Goal: Check status: Check status

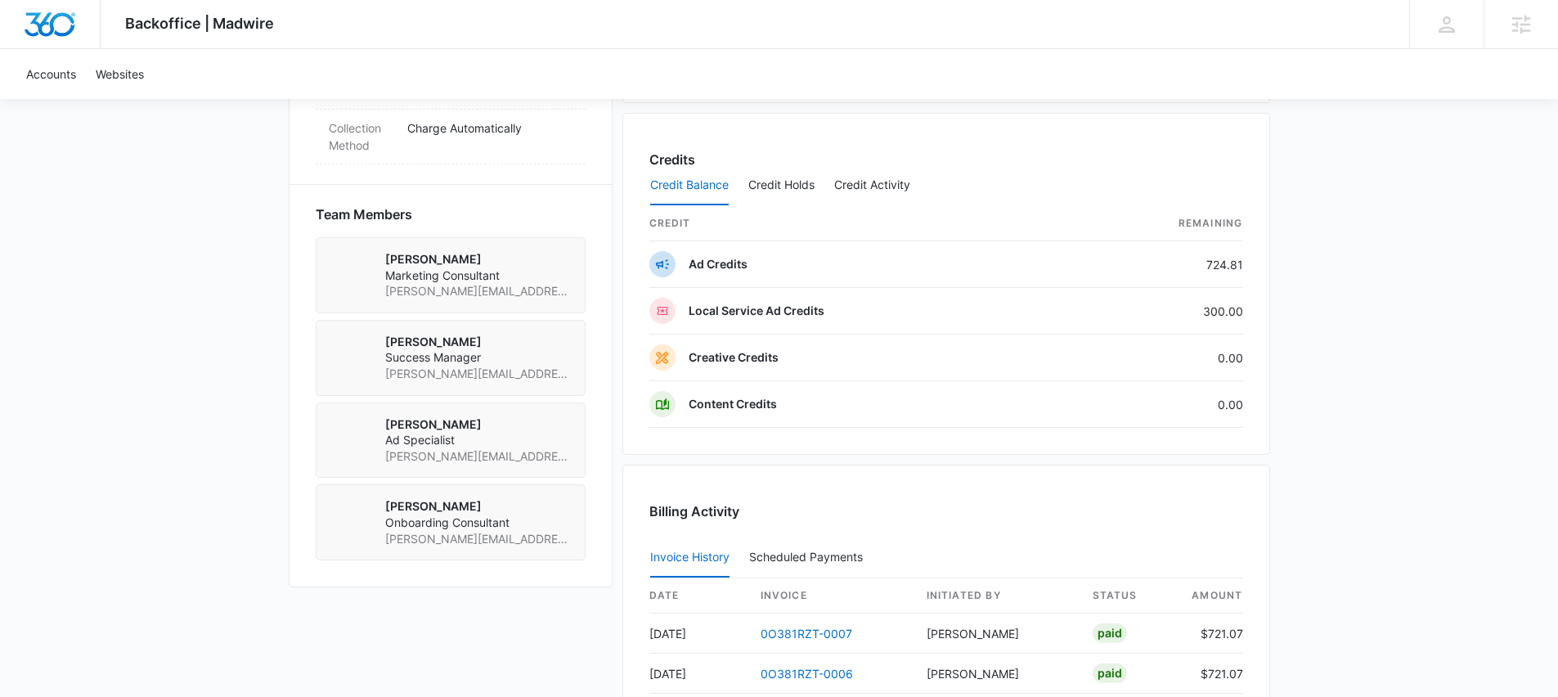
scroll to position [1488, 0]
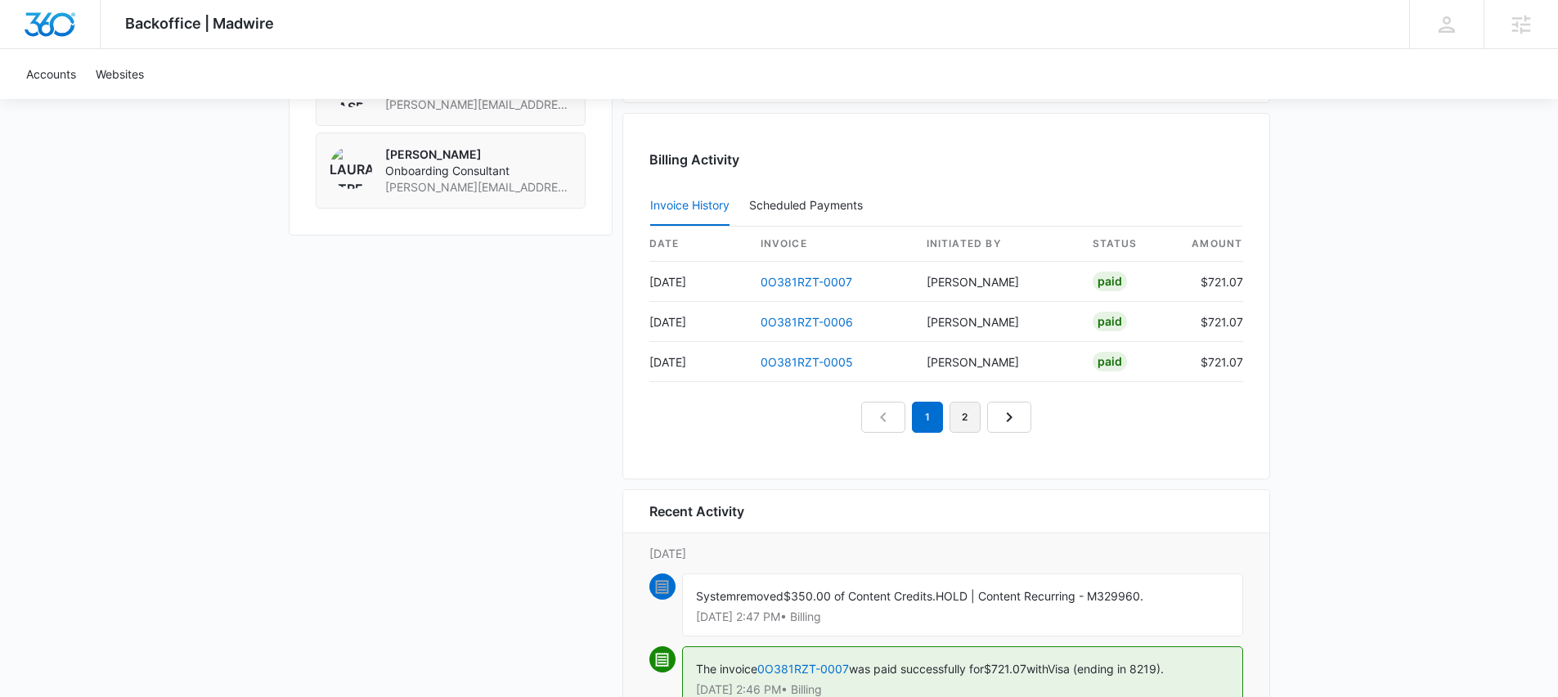
click at [958, 416] on link "2" at bounding box center [964, 416] width 31 height 31
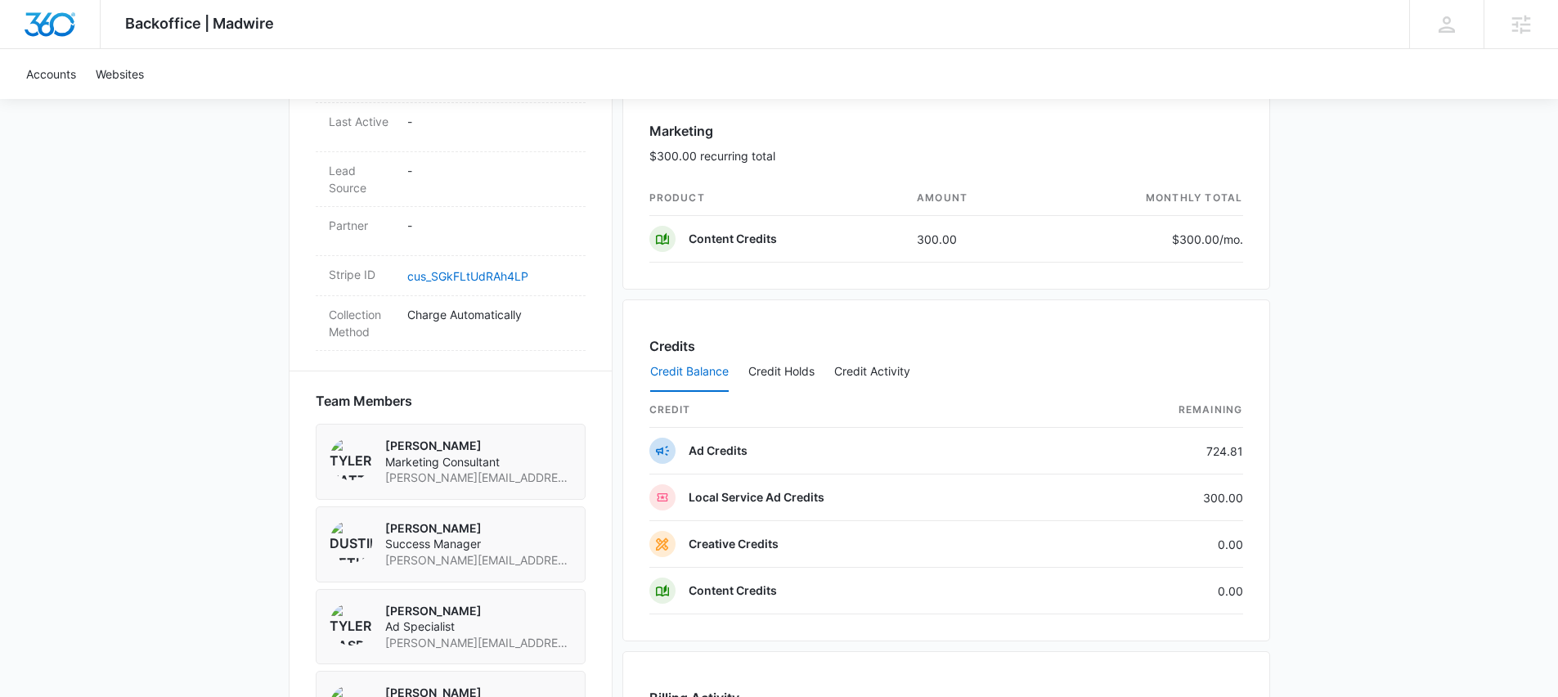
scroll to position [1314, 0]
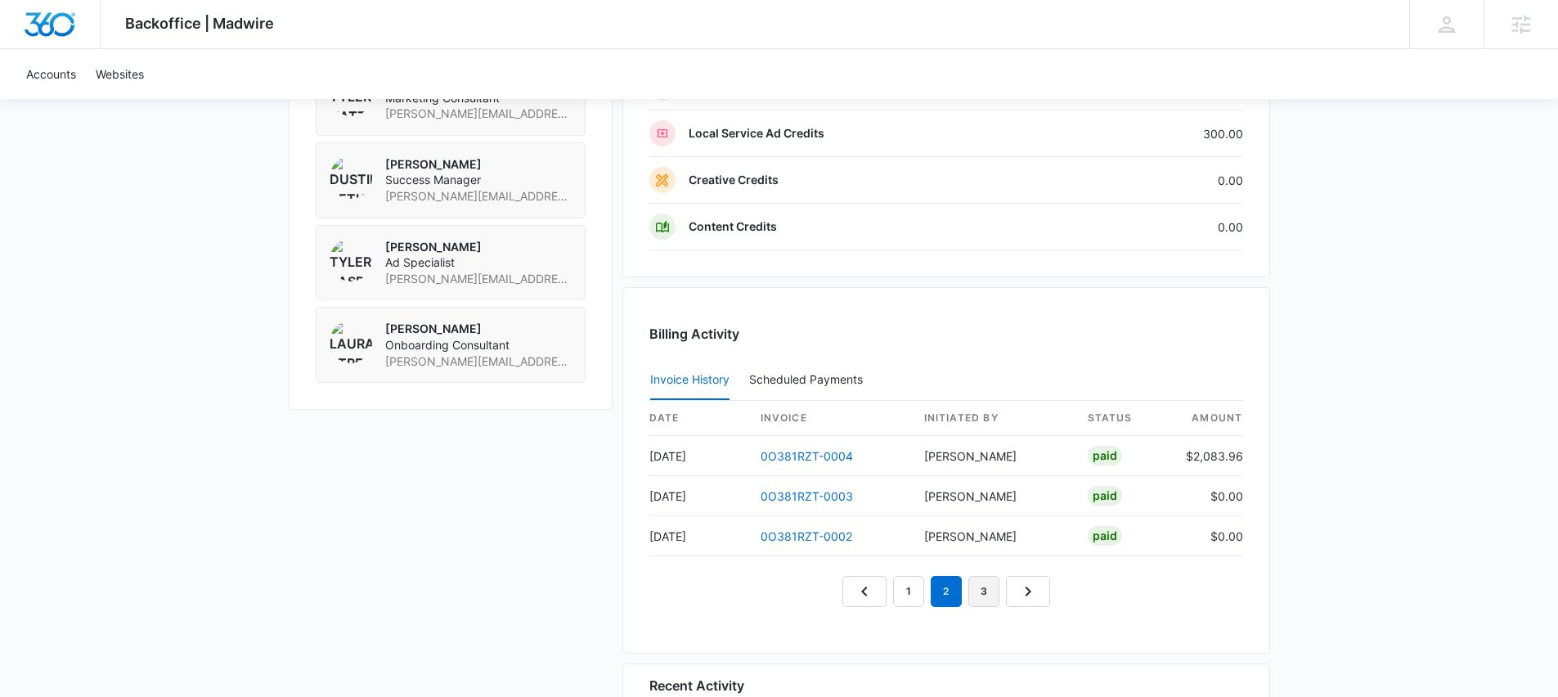
click at [975, 590] on link "3" at bounding box center [983, 591] width 31 height 31
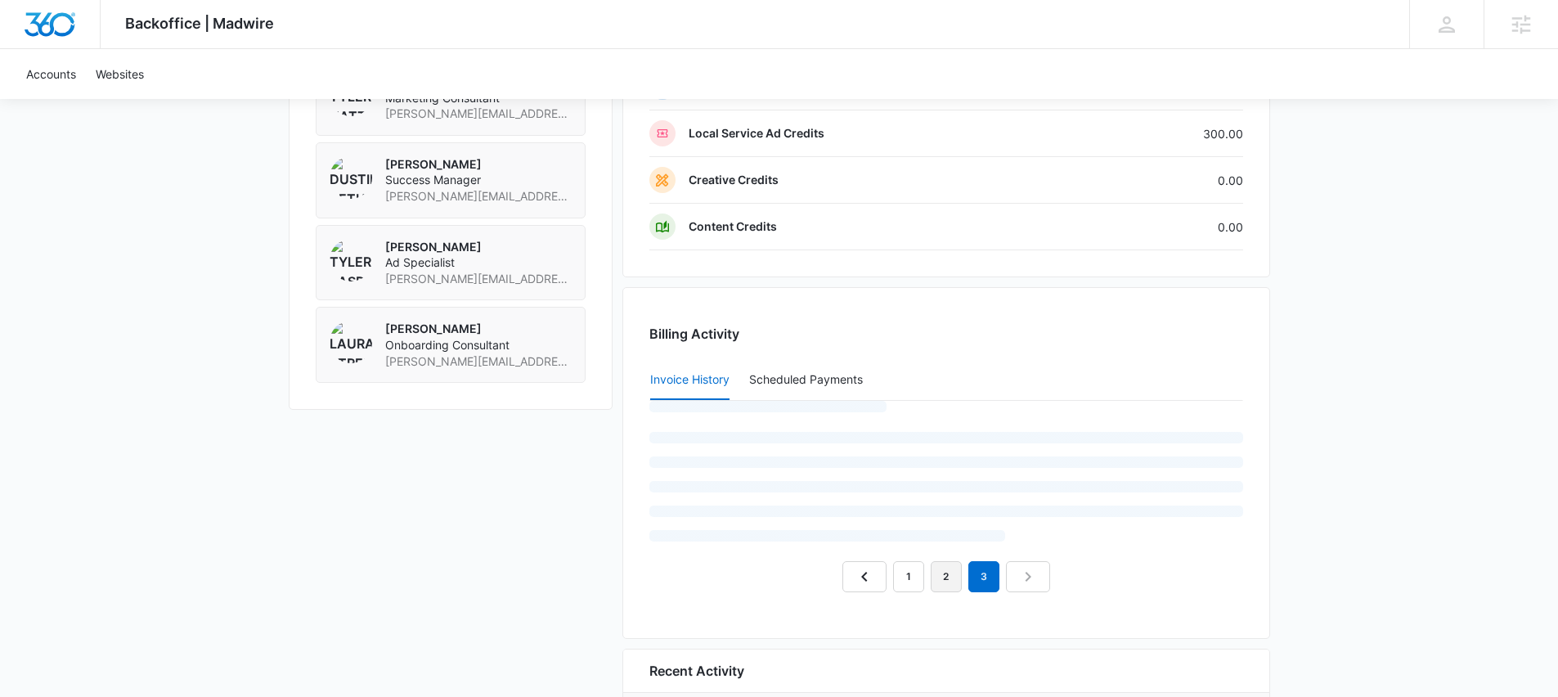
click at [951, 589] on link "2" at bounding box center [945, 576] width 31 height 31
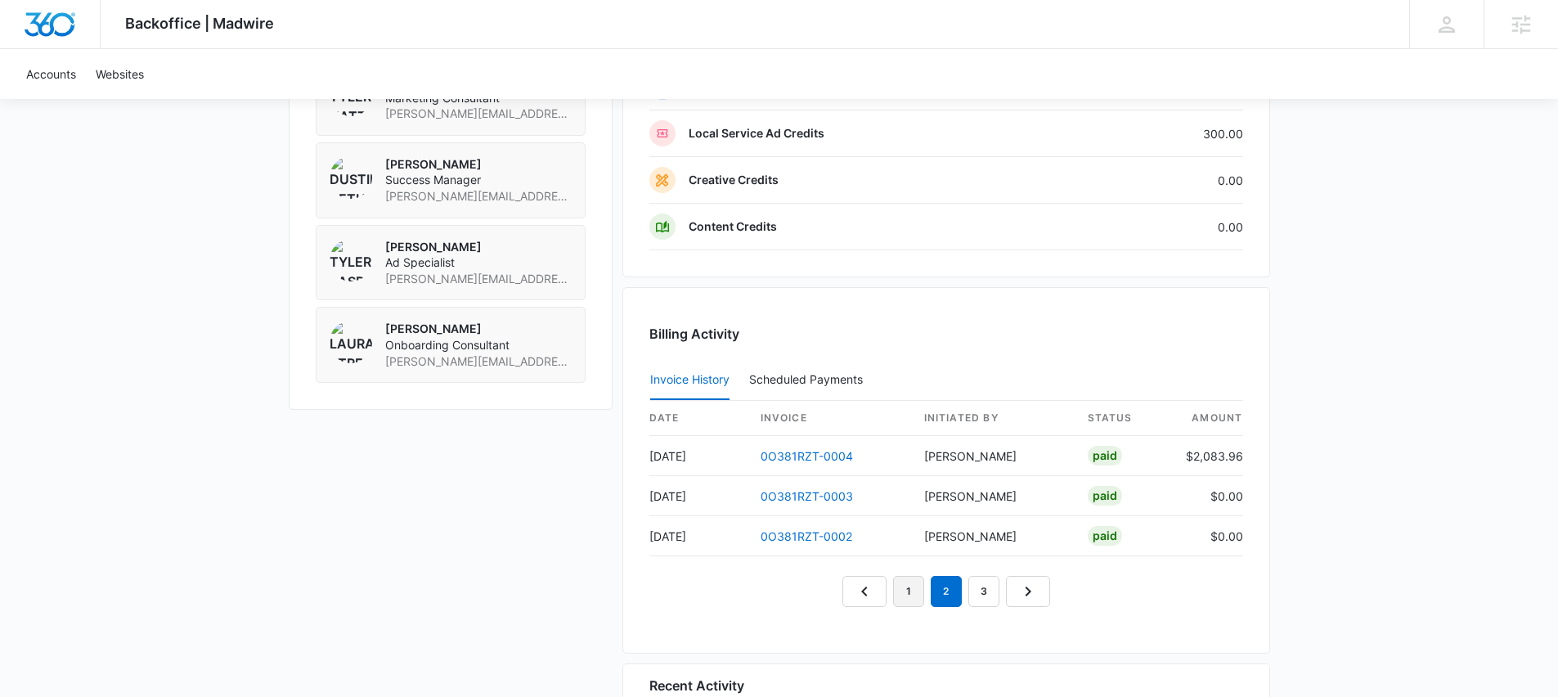
click at [914, 583] on link "1" at bounding box center [908, 591] width 31 height 31
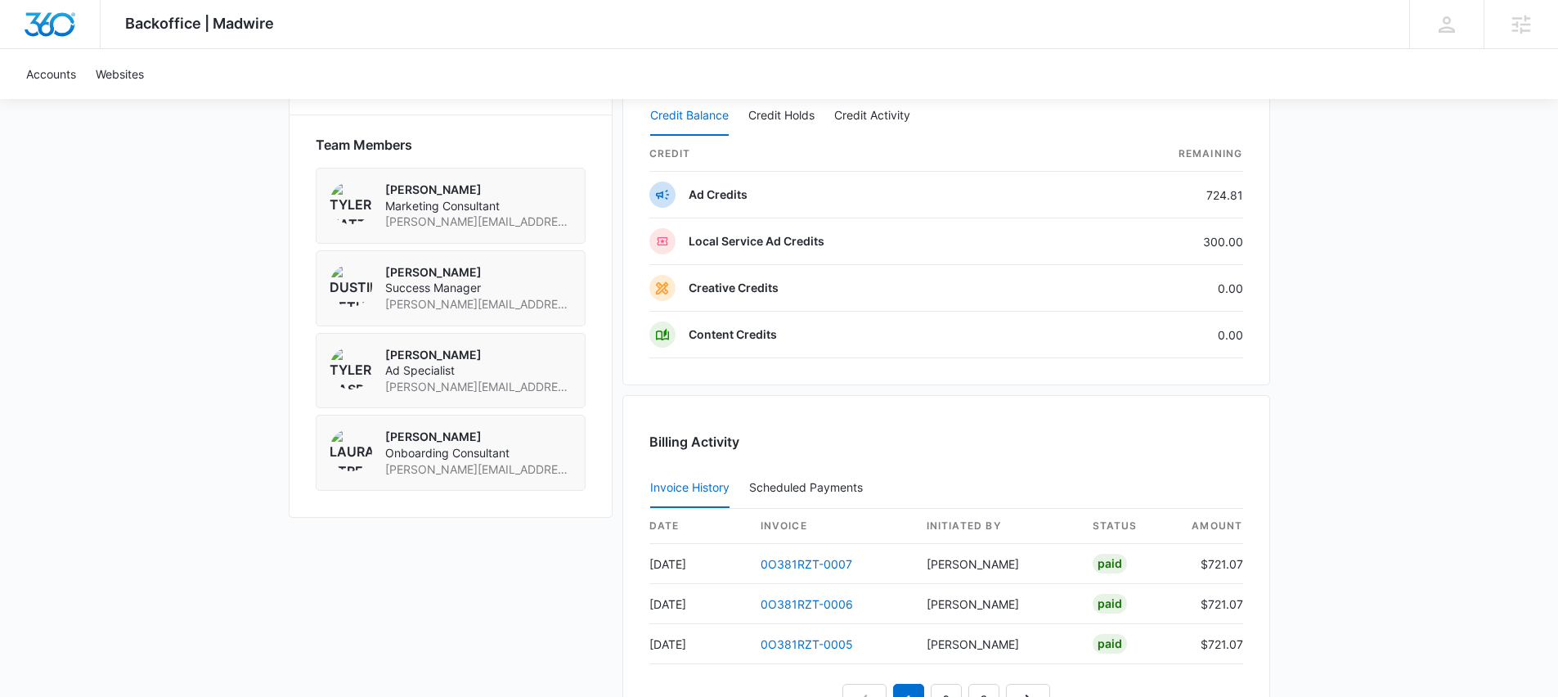
scroll to position [1277, 0]
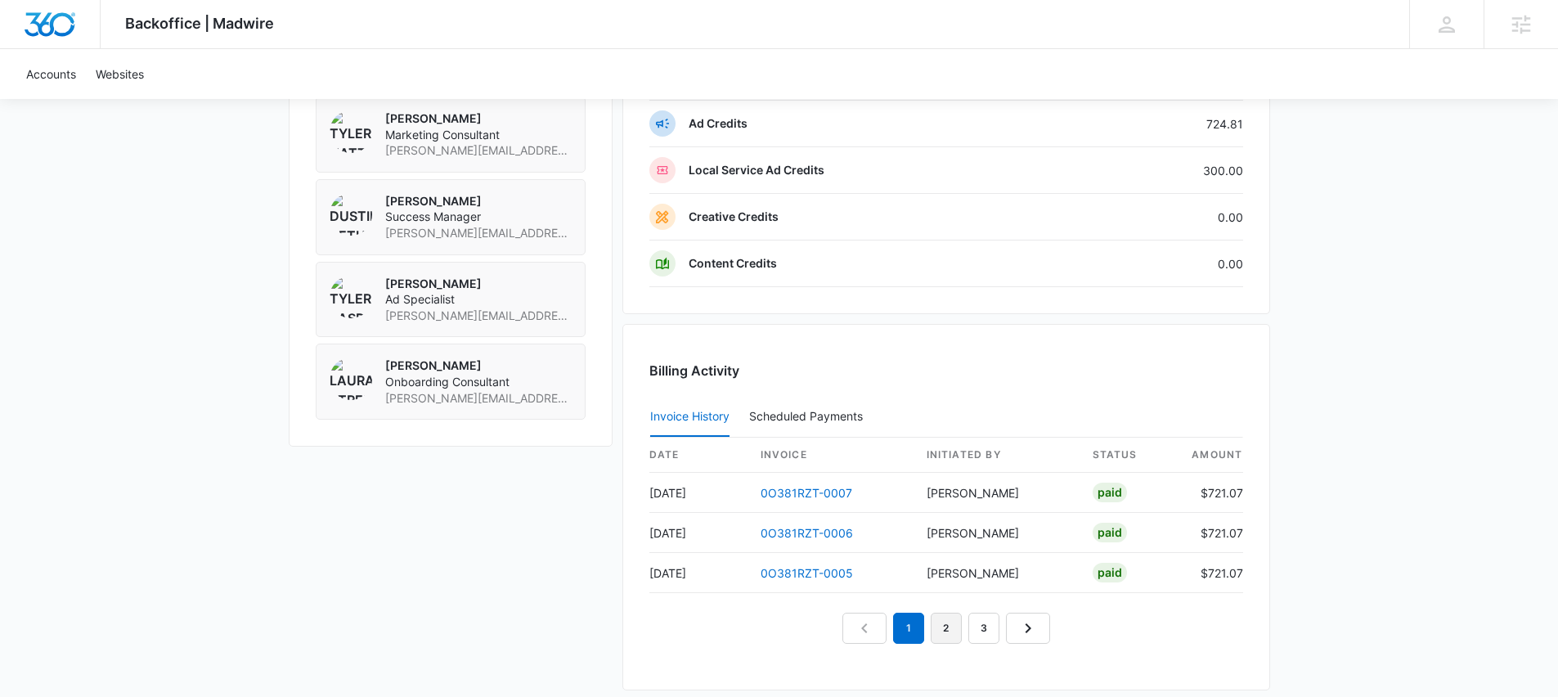
click at [944, 628] on link "2" at bounding box center [945, 627] width 31 height 31
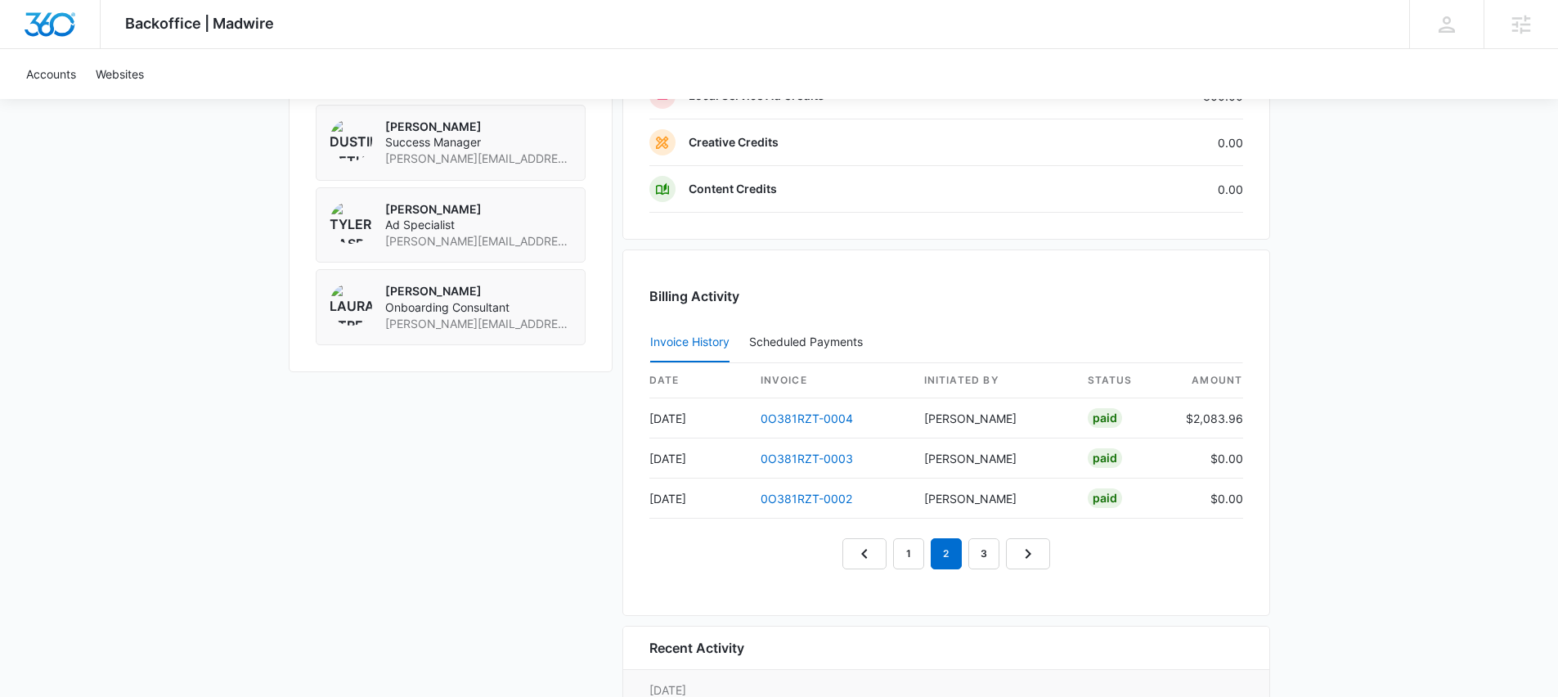
scroll to position [1435, 0]
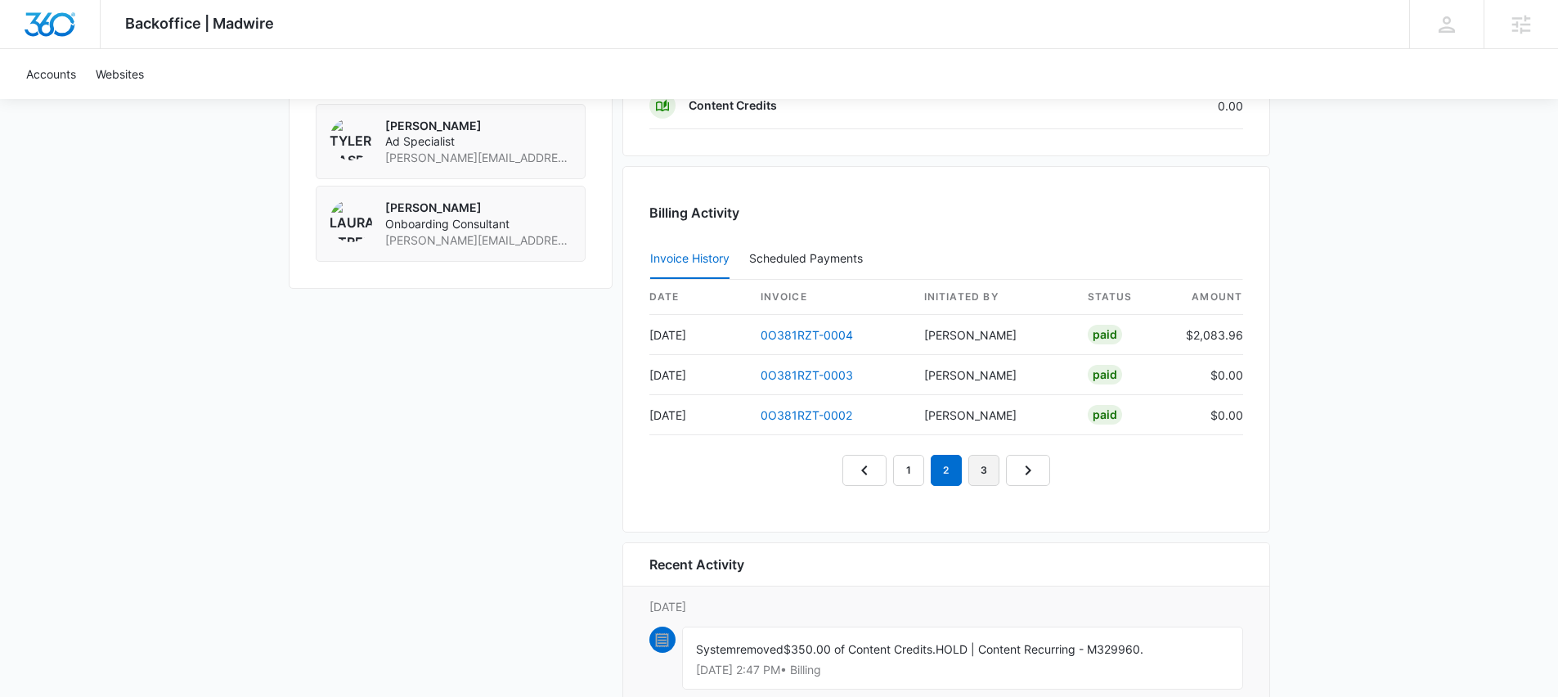
click at [979, 468] on link "3" at bounding box center [983, 470] width 31 height 31
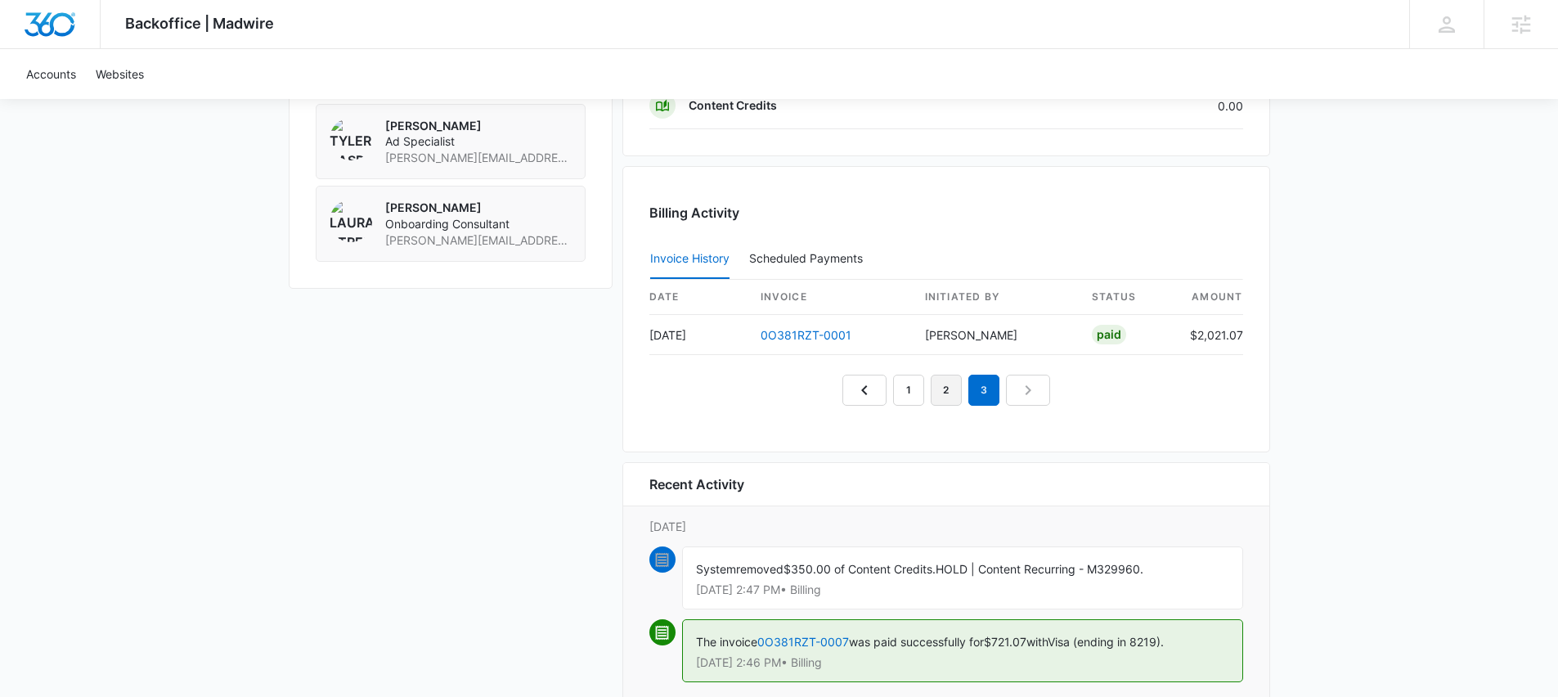
click at [937, 393] on link "2" at bounding box center [945, 389] width 31 height 31
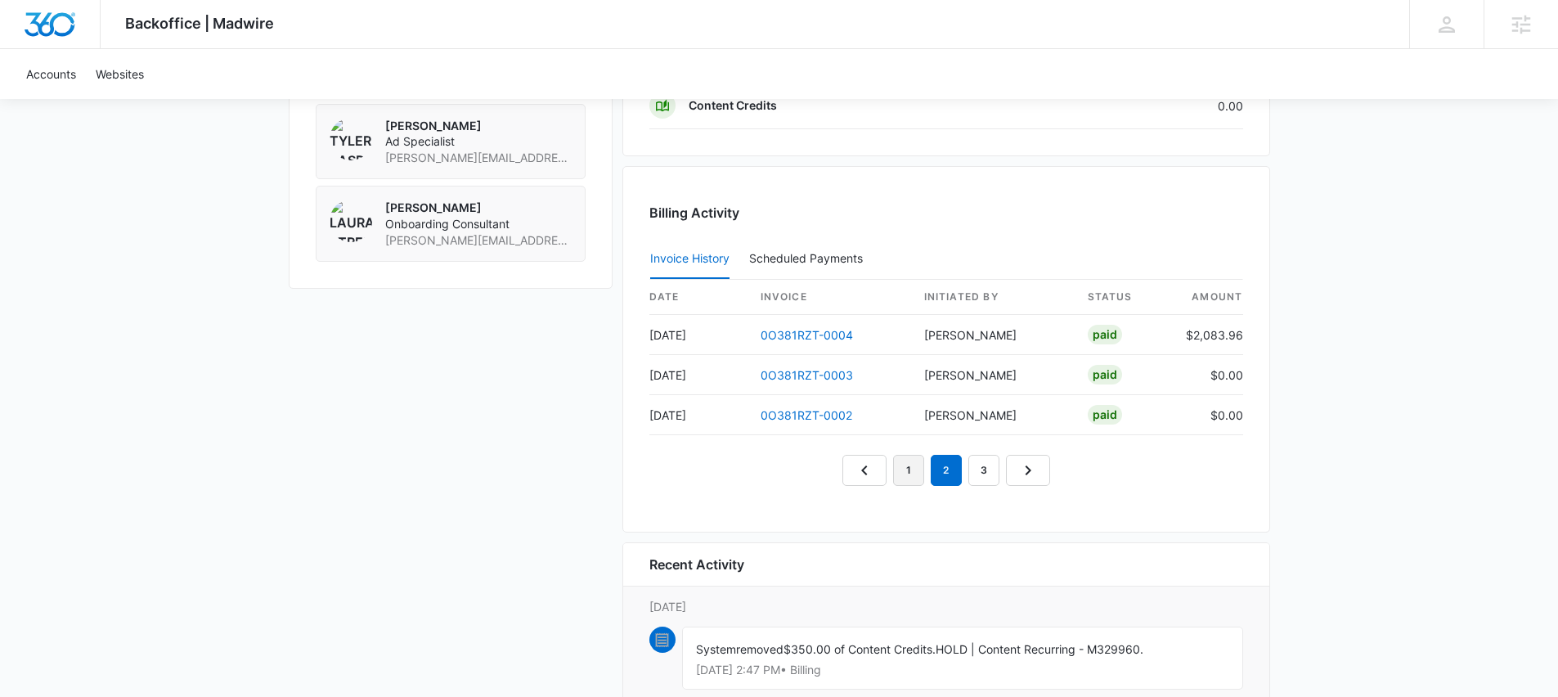
click at [910, 483] on link "1" at bounding box center [908, 470] width 31 height 31
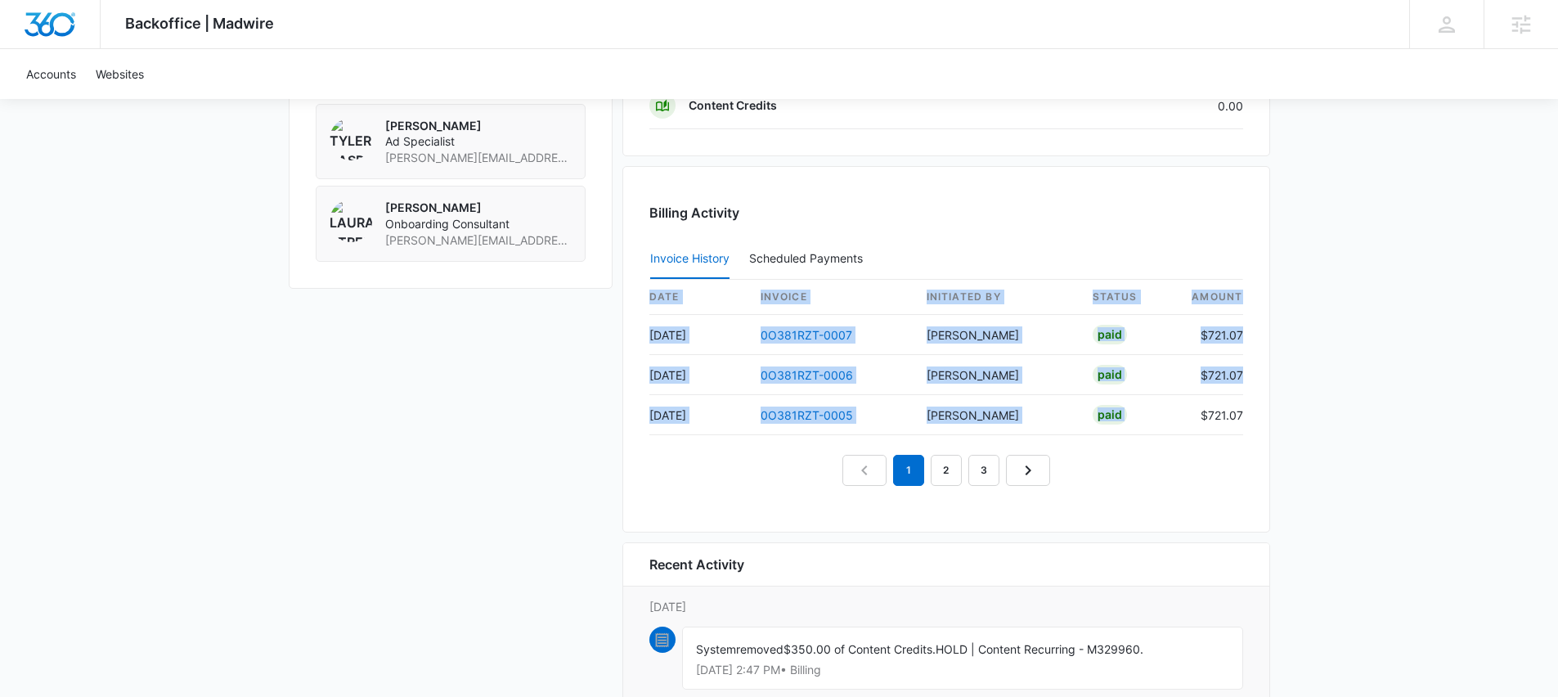
drag, startPoint x: 1193, startPoint y: 415, endPoint x: 1282, endPoint y: 402, distance: 90.1
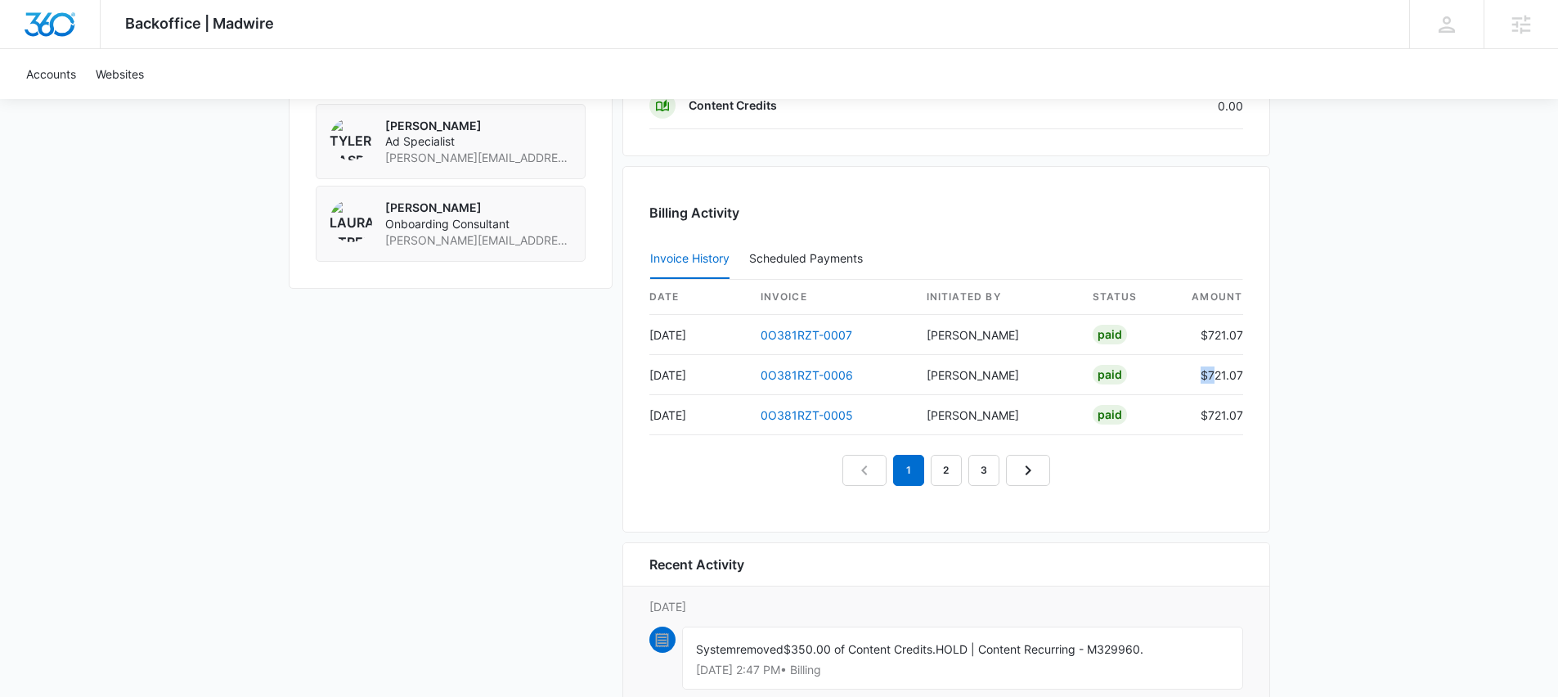
drag, startPoint x: 1194, startPoint y: 377, endPoint x: 1275, endPoint y: 362, distance: 82.3
drag, startPoint x: 1237, startPoint y: 323, endPoint x: 1280, endPoint y: 319, distance: 43.5
click at [1261, 320] on div "Billing Activity Invoice History Scheduled Payments 0 date invoice Initiated By…" at bounding box center [946, 349] width 648 height 366
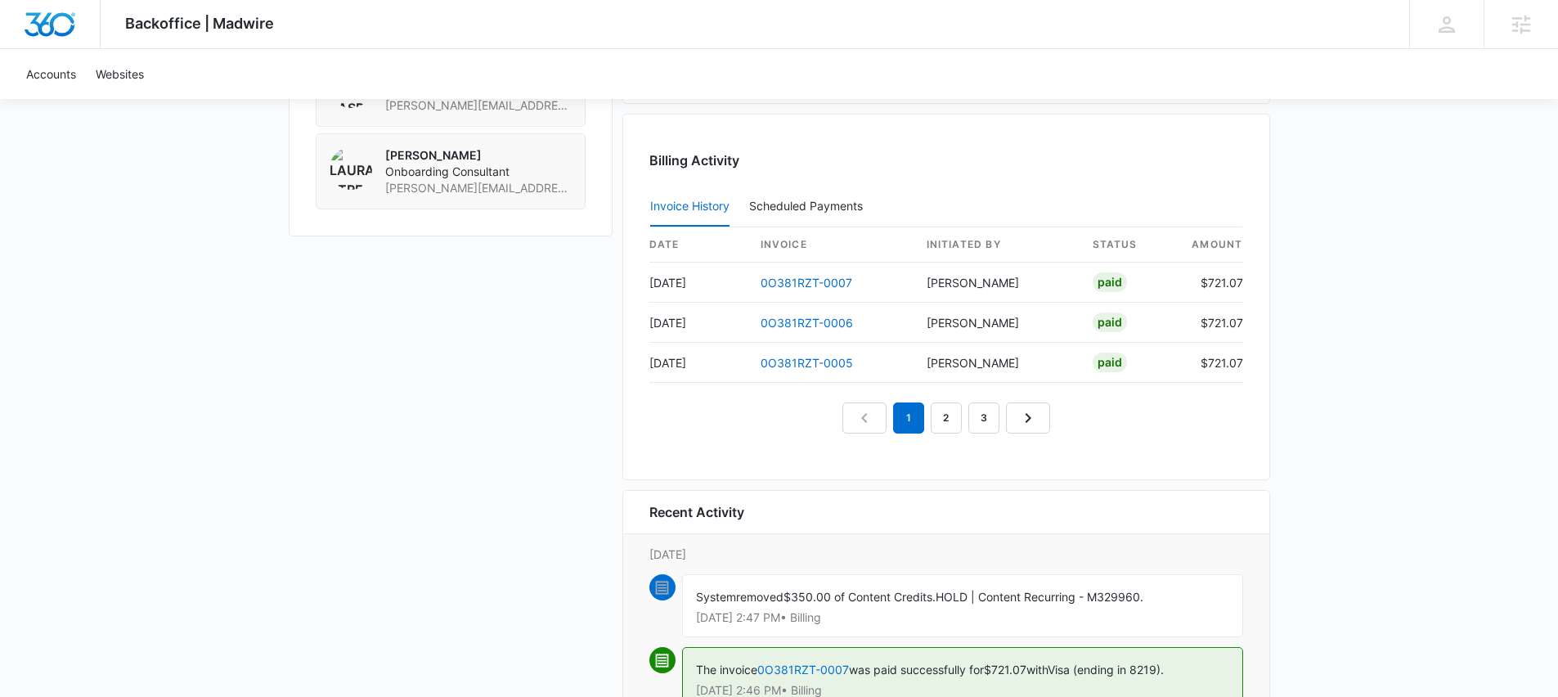
scroll to position [1497, 0]
